Goal: Information Seeking & Learning: Learn about a topic

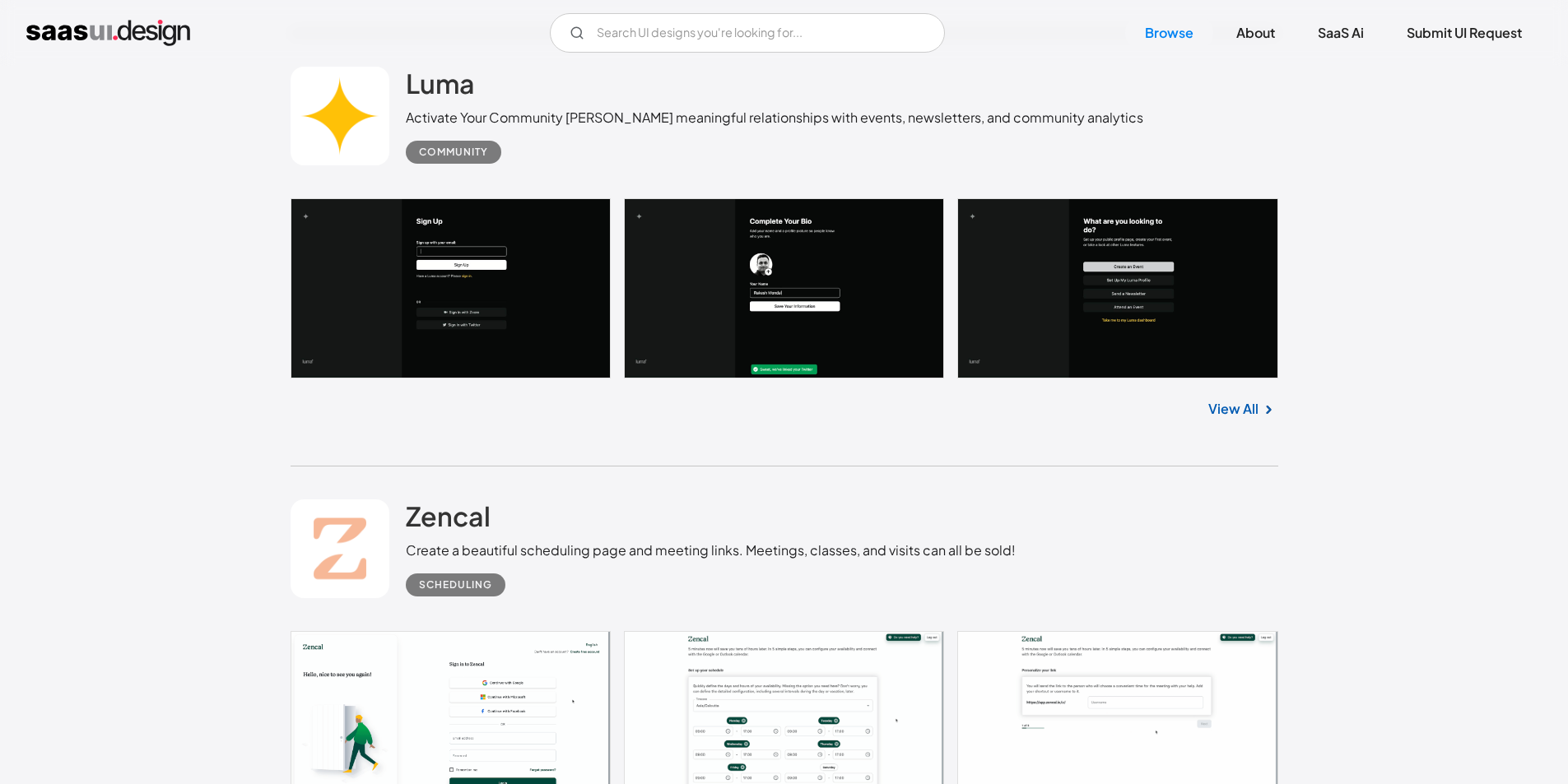
scroll to position [1646, 0]
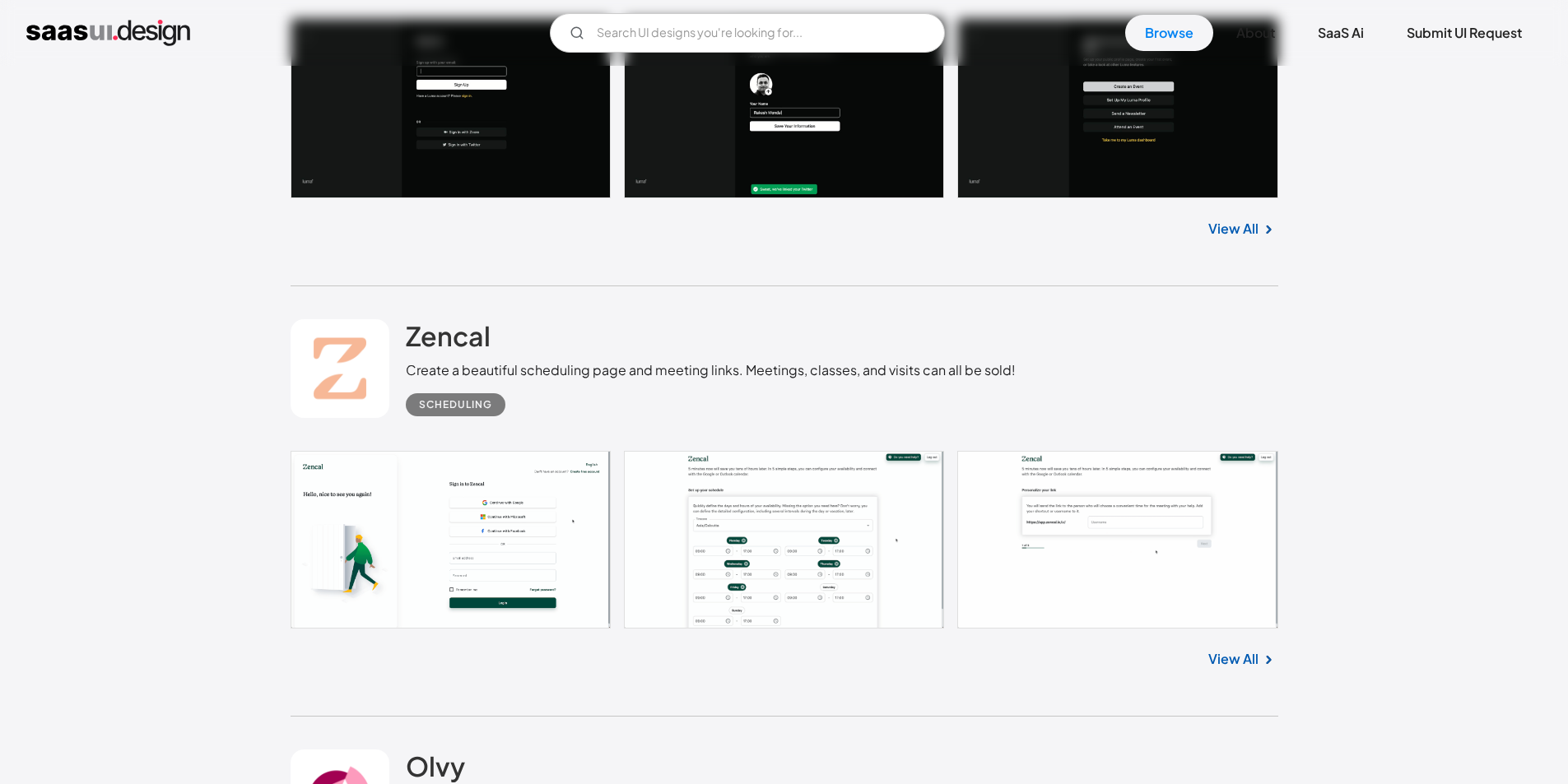
click at [475, 530] on link at bounding box center [784, 540] width 987 height 177
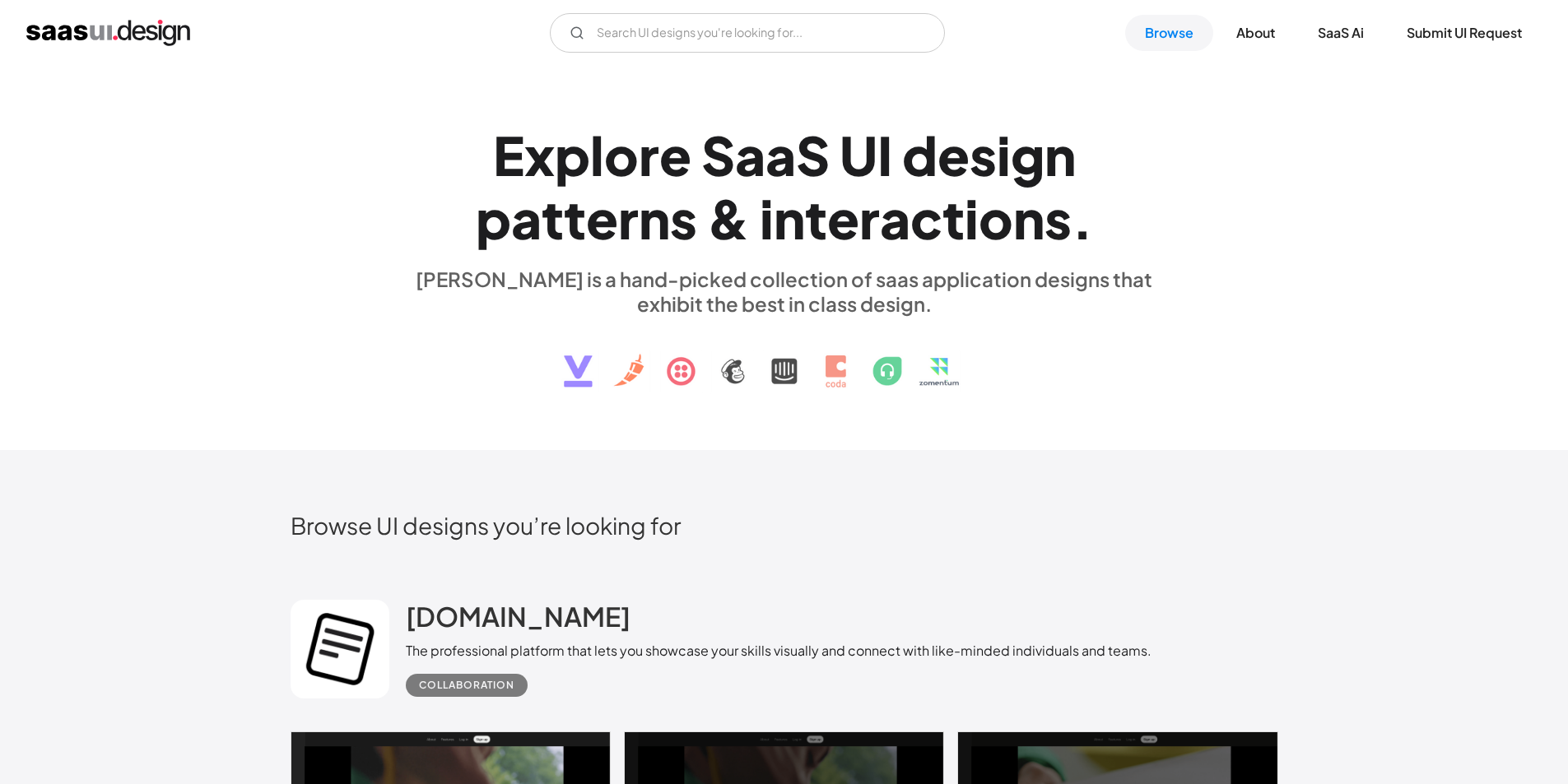
scroll to position [0, 0]
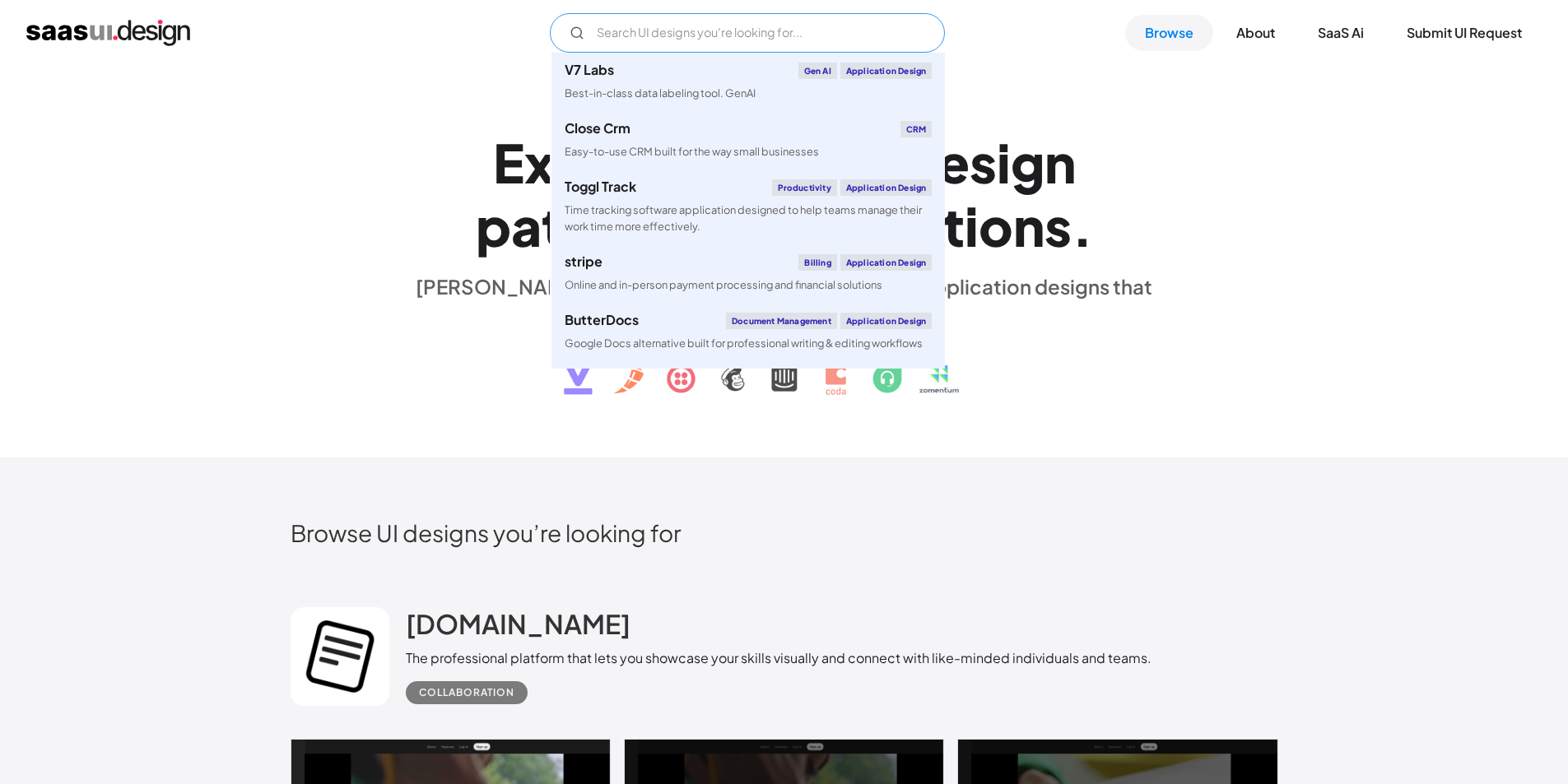
click at [652, 22] on input "Email Form" at bounding box center [747, 33] width 395 height 40
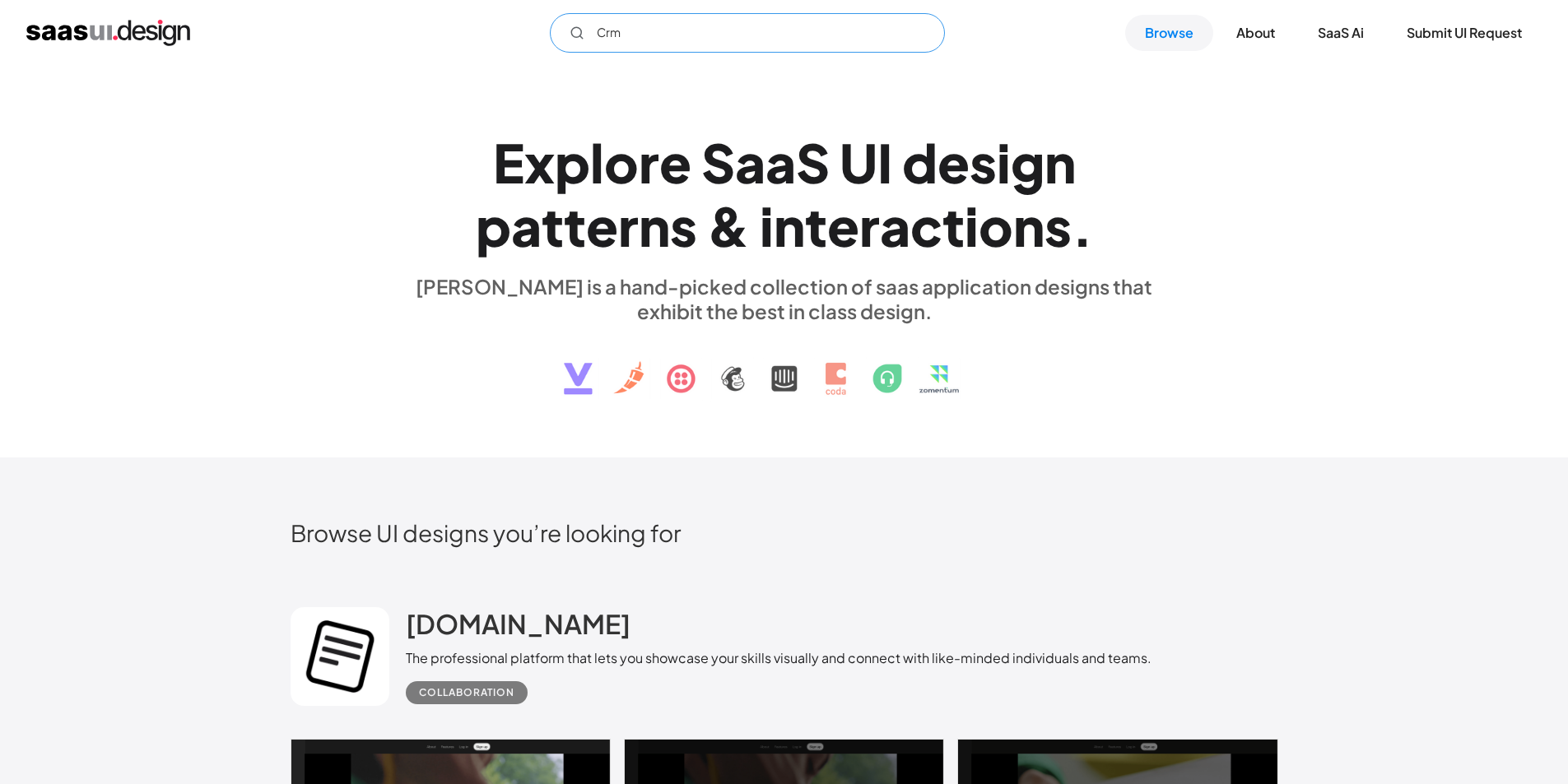
click at [620, 33] on input "Crm" at bounding box center [747, 33] width 395 height 40
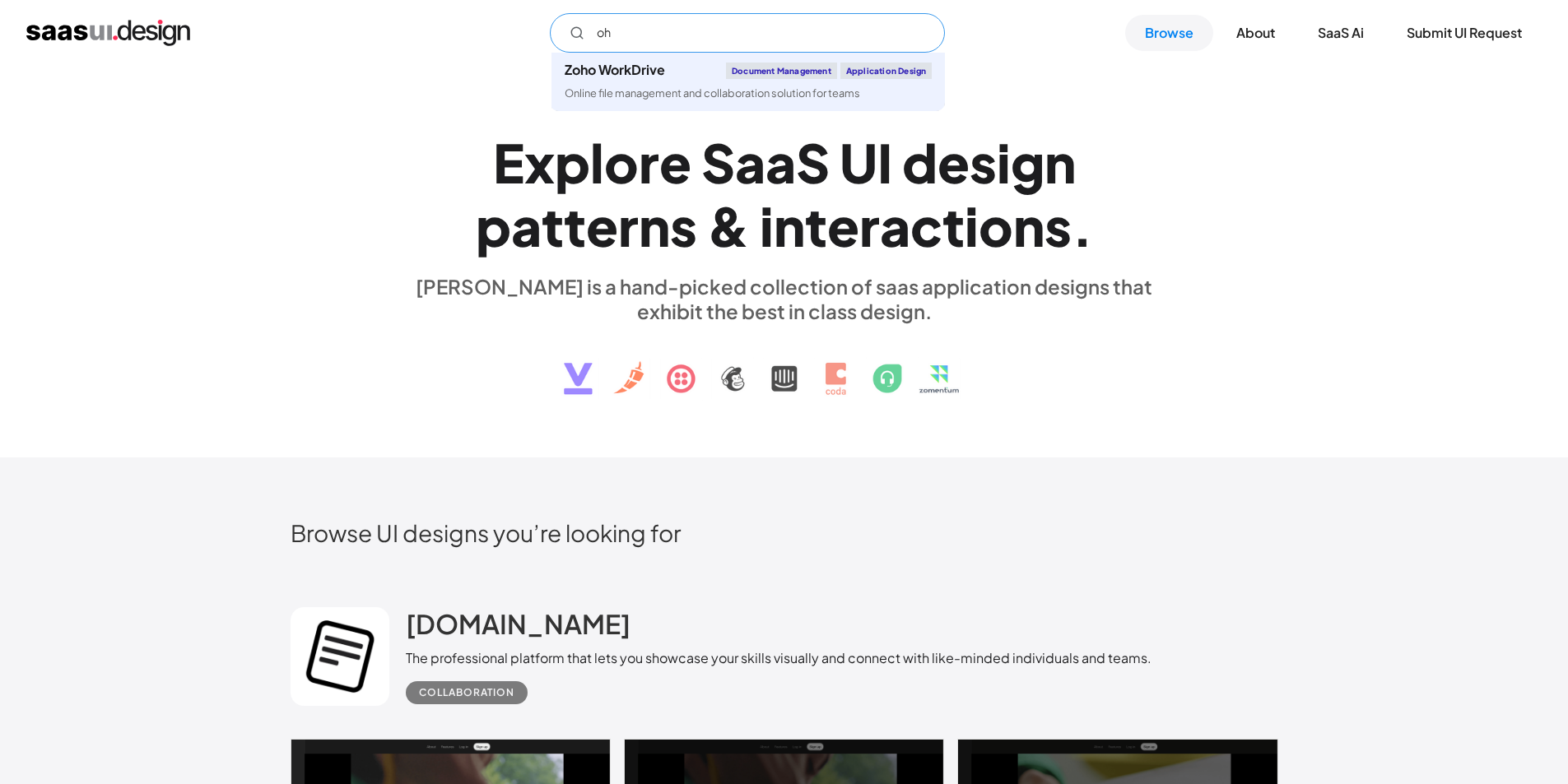
type input "o"
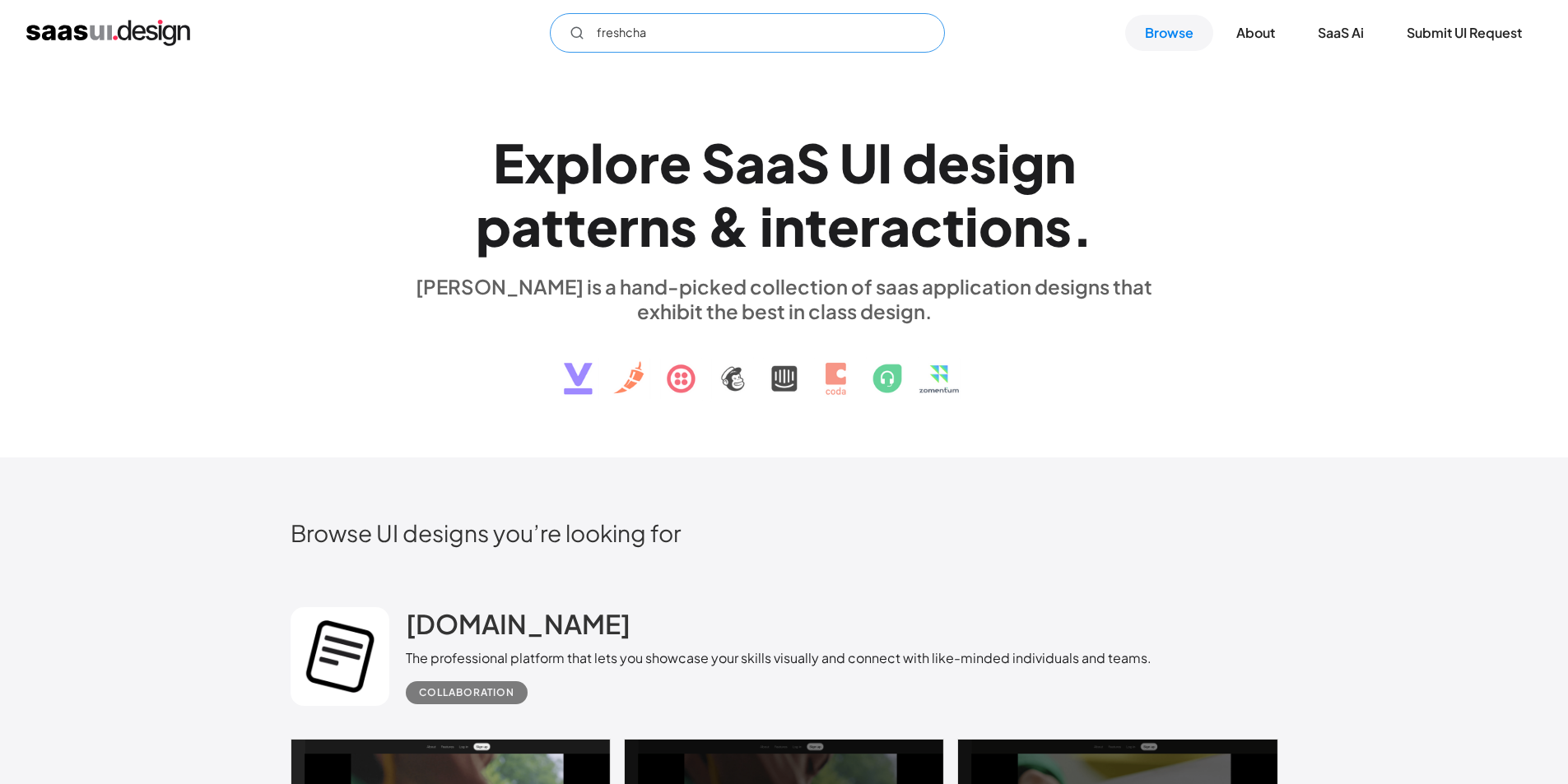
type input "freshchat"
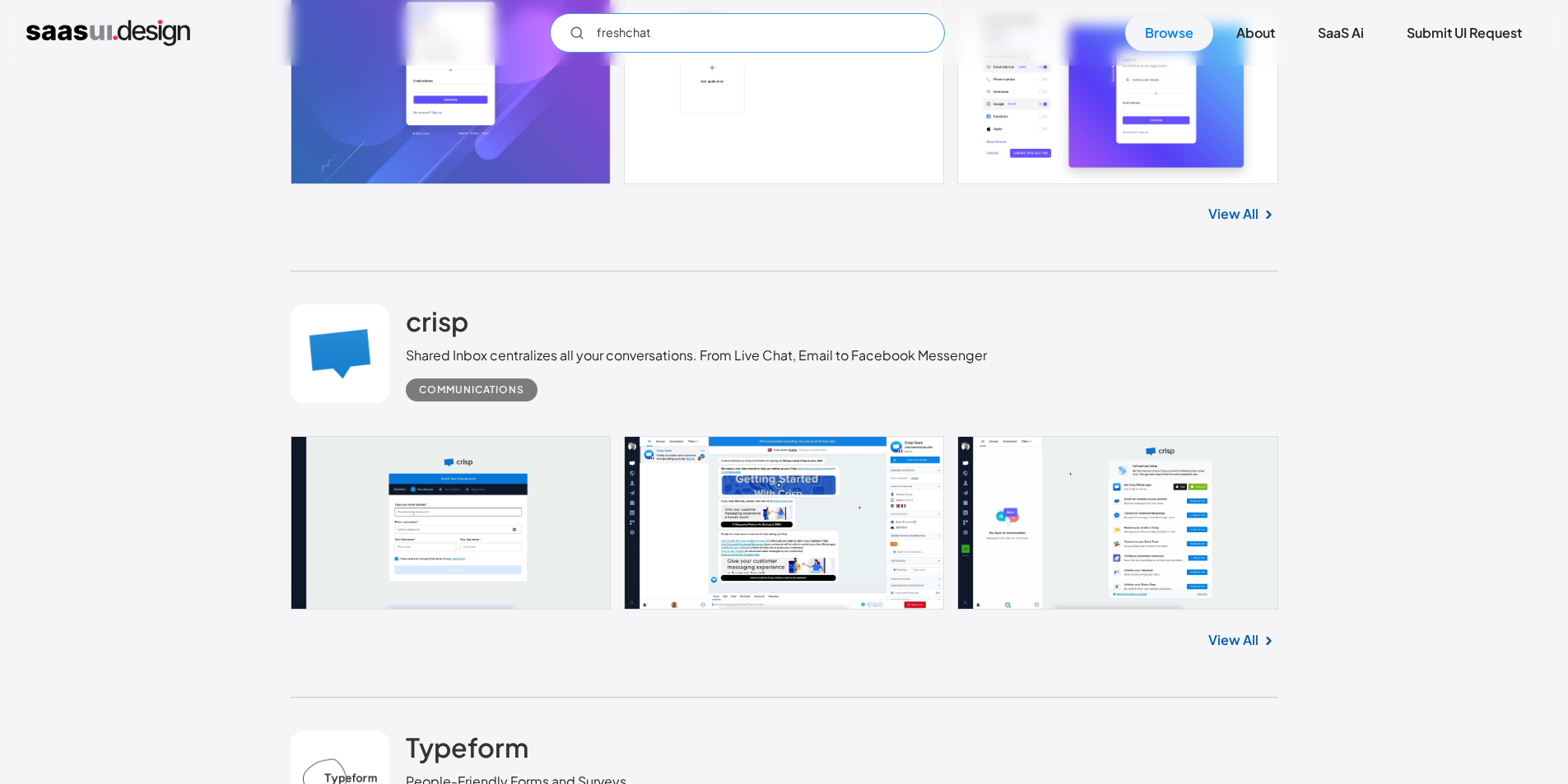
scroll to position [3842, 0]
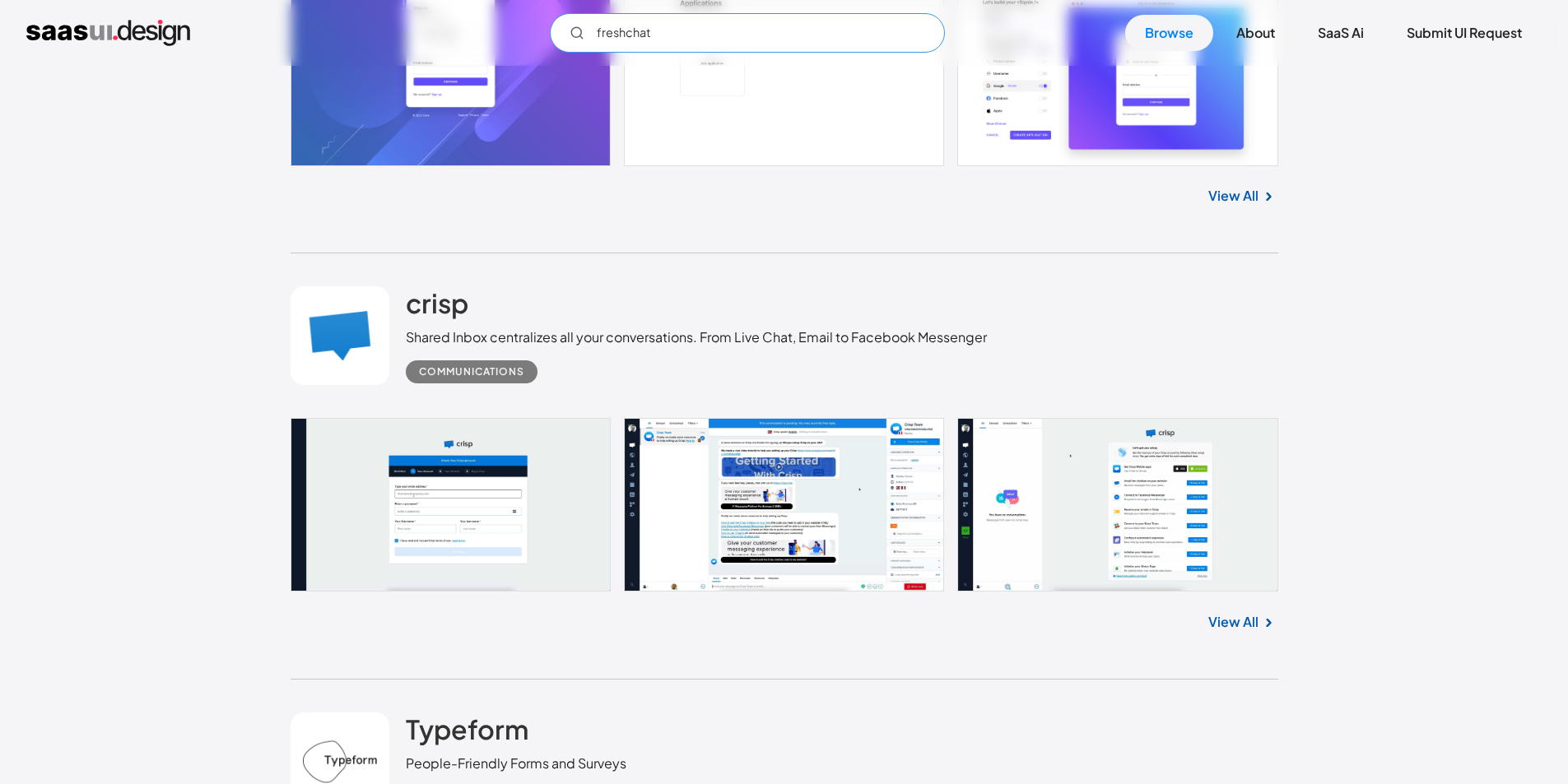
drag, startPoint x: 669, startPoint y: 37, endPoint x: 414, endPoint y: 70, distance: 257.1
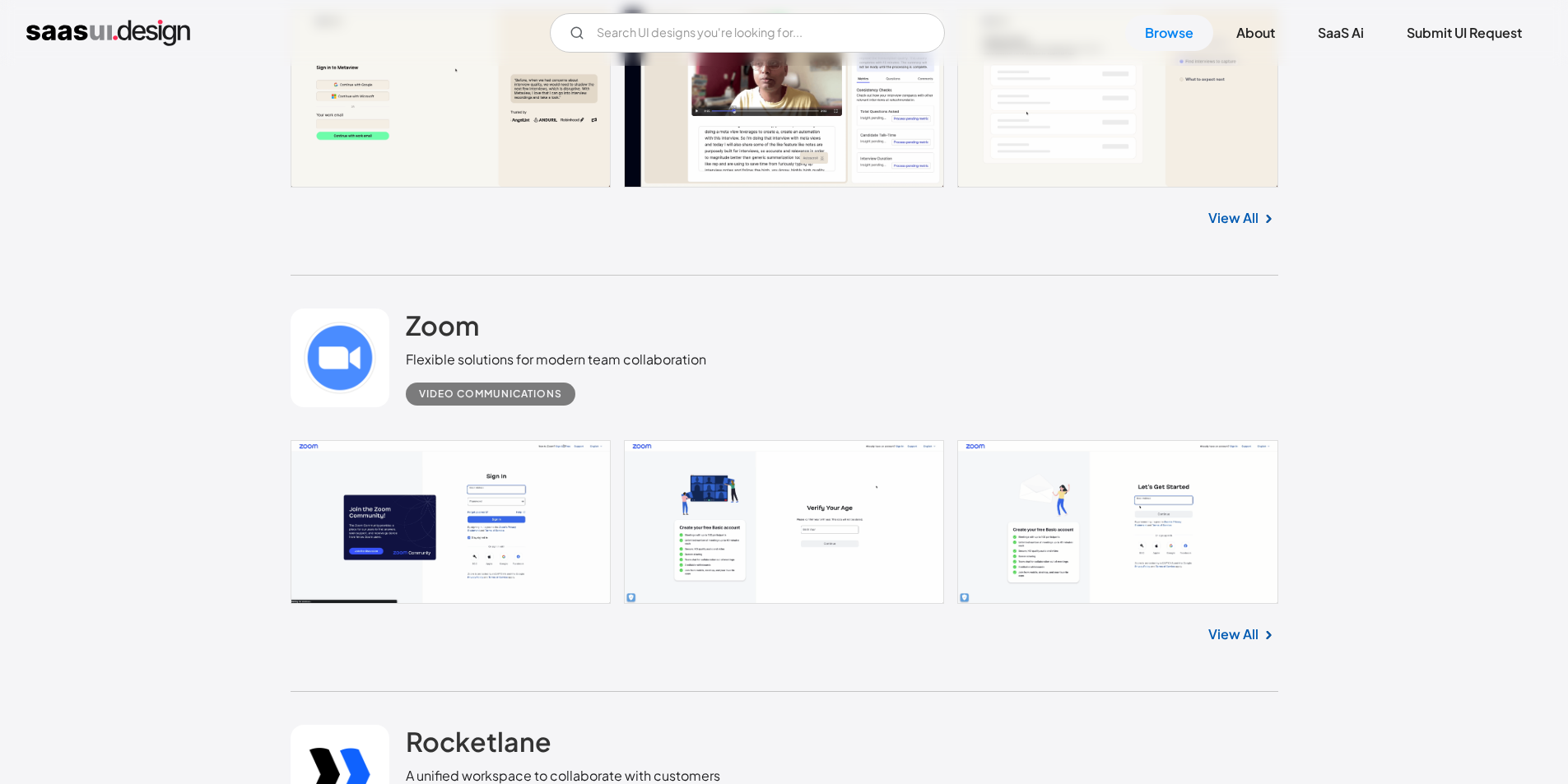
scroll to position [37963, 0]
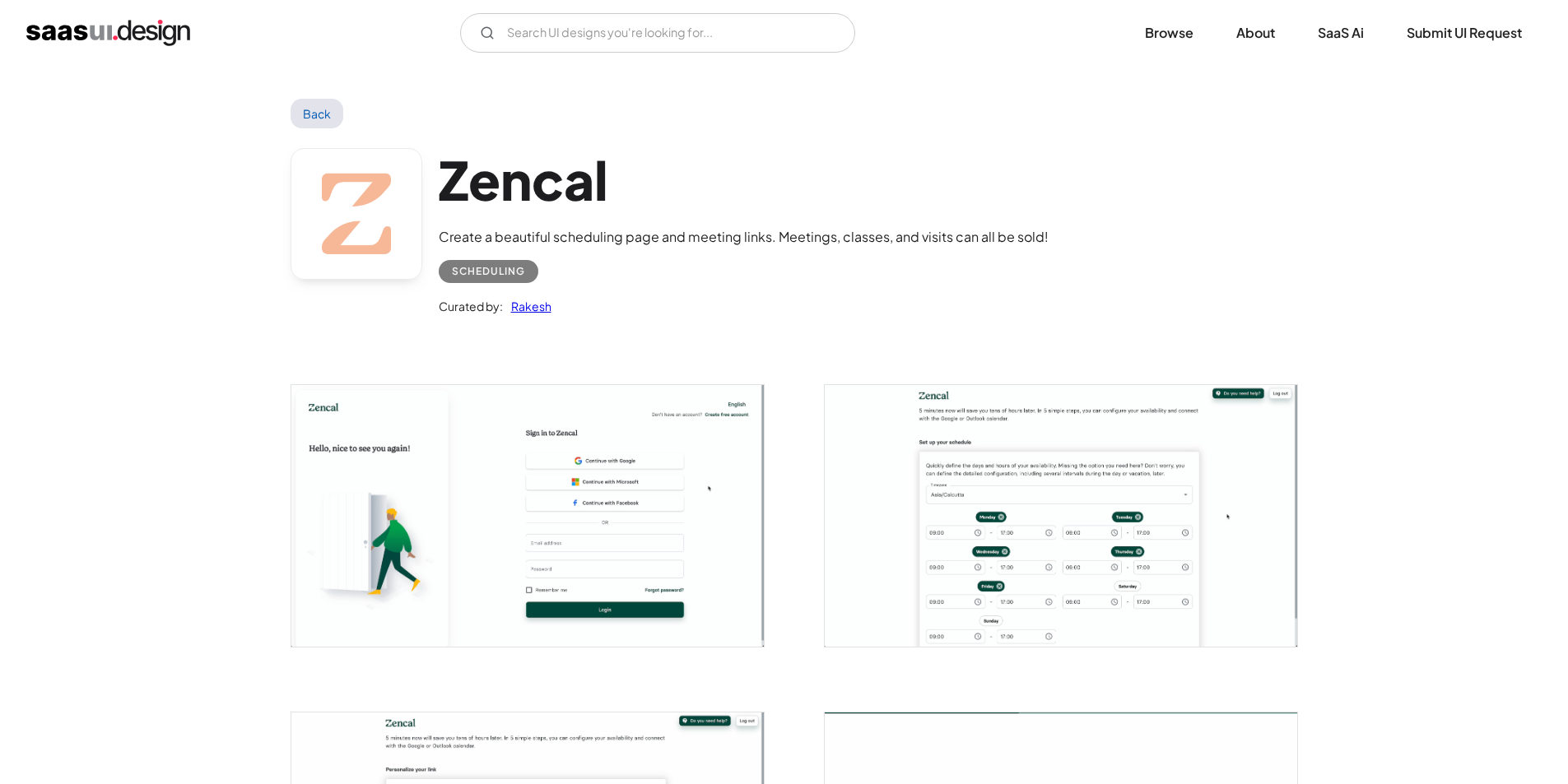
click at [691, 471] on img "open lightbox" at bounding box center [527, 515] width 472 height 261
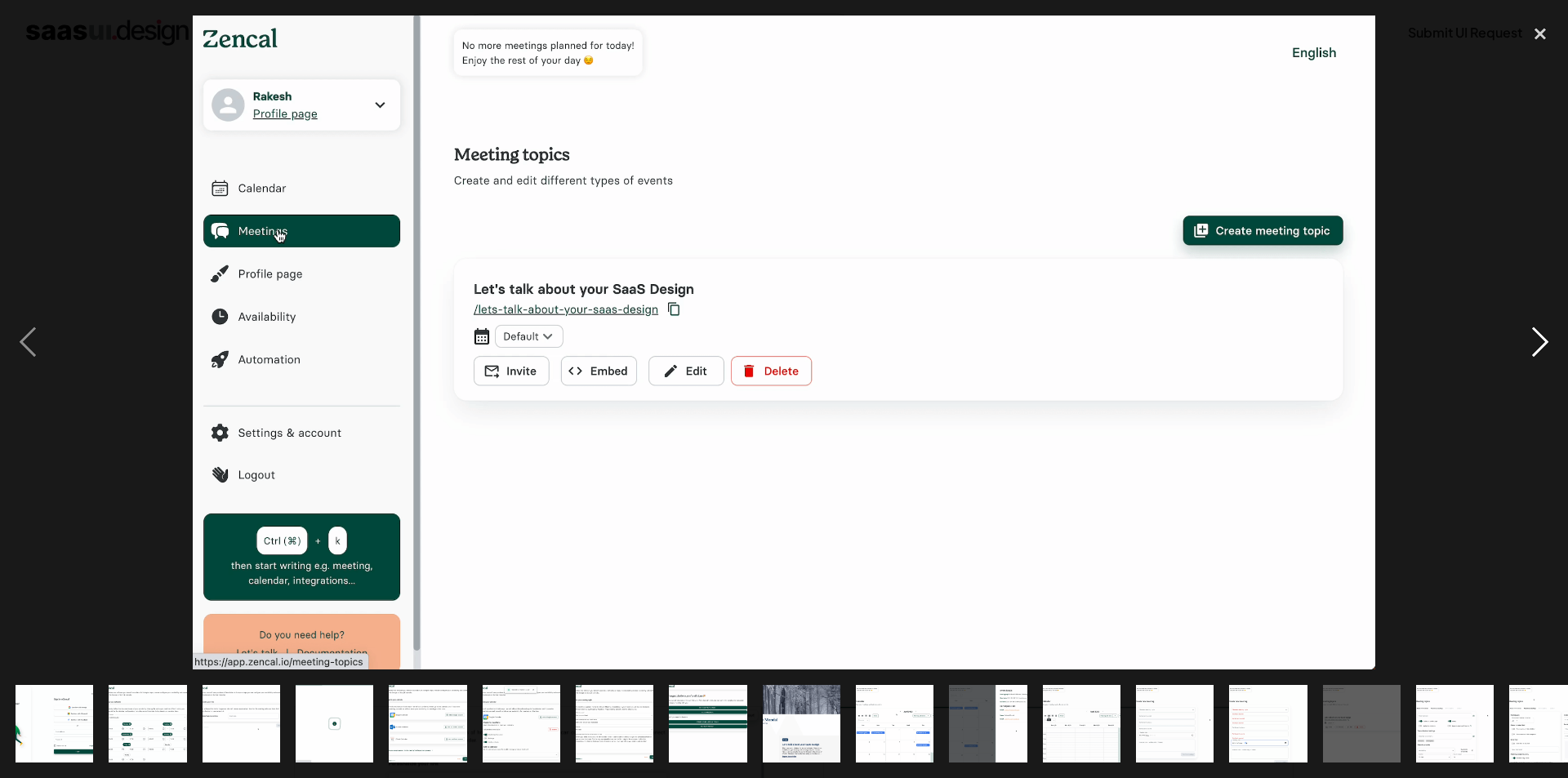
click at [1538, 429] on div "next image" at bounding box center [1540, 342] width 56 height 654
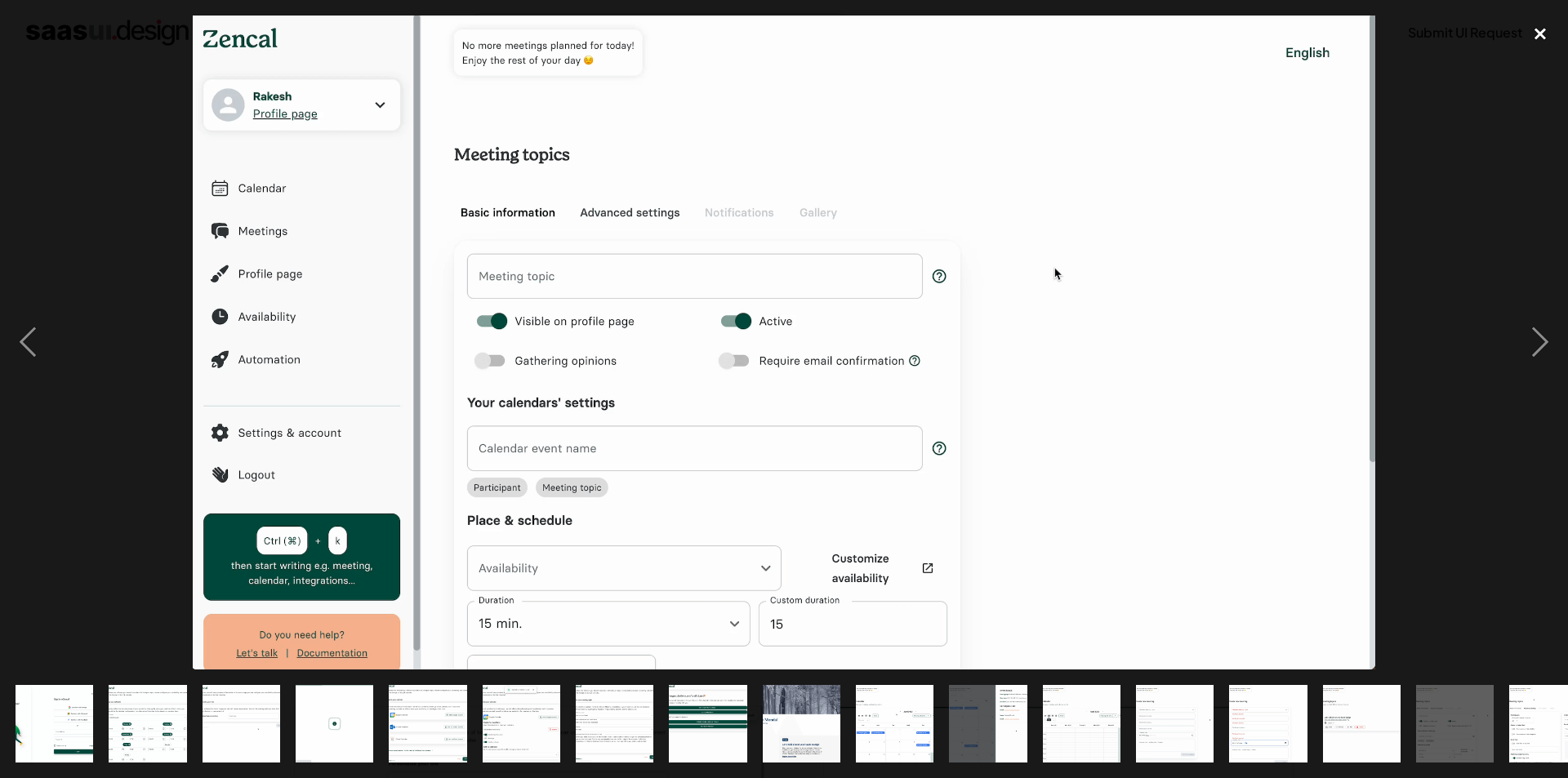
click at [1543, 27] on div "close lightbox" at bounding box center [1540, 33] width 56 height 36
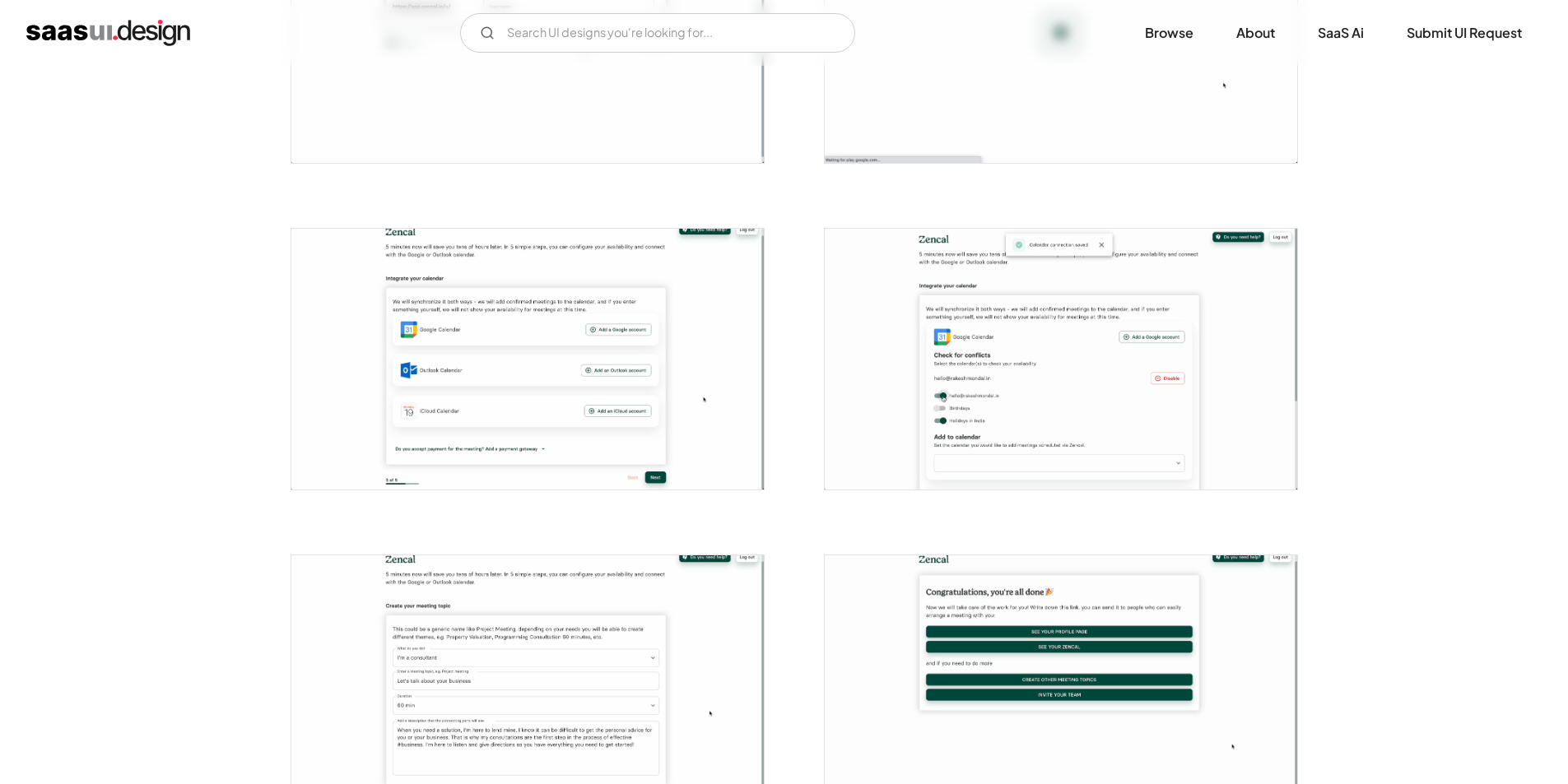
scroll to position [823, 0]
